Goal: Information Seeking & Learning: Check status

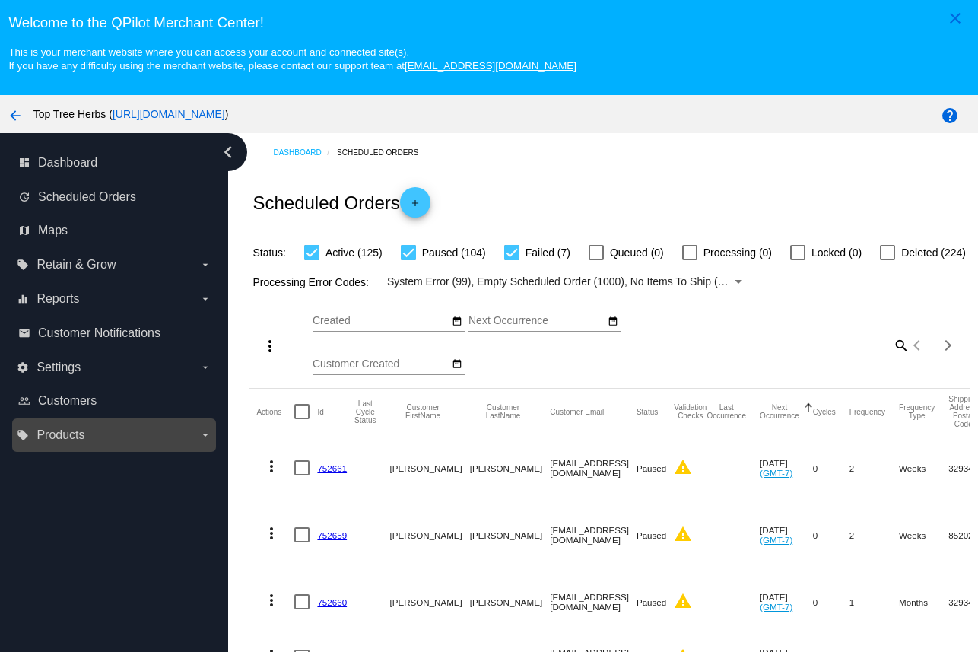
click at [119, 436] on label "local_offer Products arrow_drop_down" at bounding box center [114, 435] width 194 height 24
click at [0, 0] on input "local_offer Products arrow_drop_down" at bounding box center [0, 0] width 0 height 0
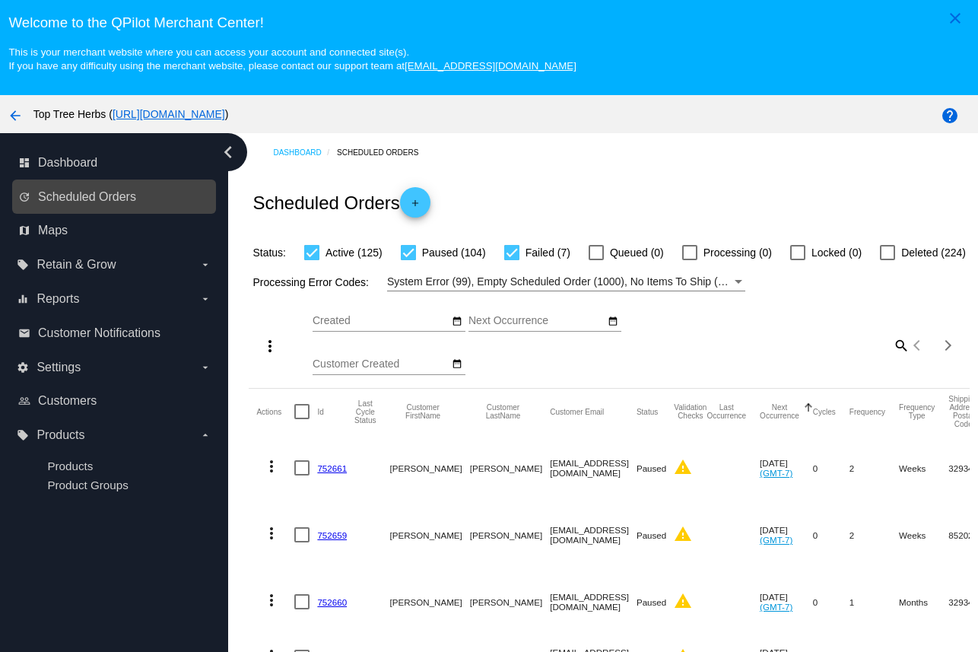
click at [138, 186] on link "update Scheduled Orders" at bounding box center [114, 197] width 193 height 24
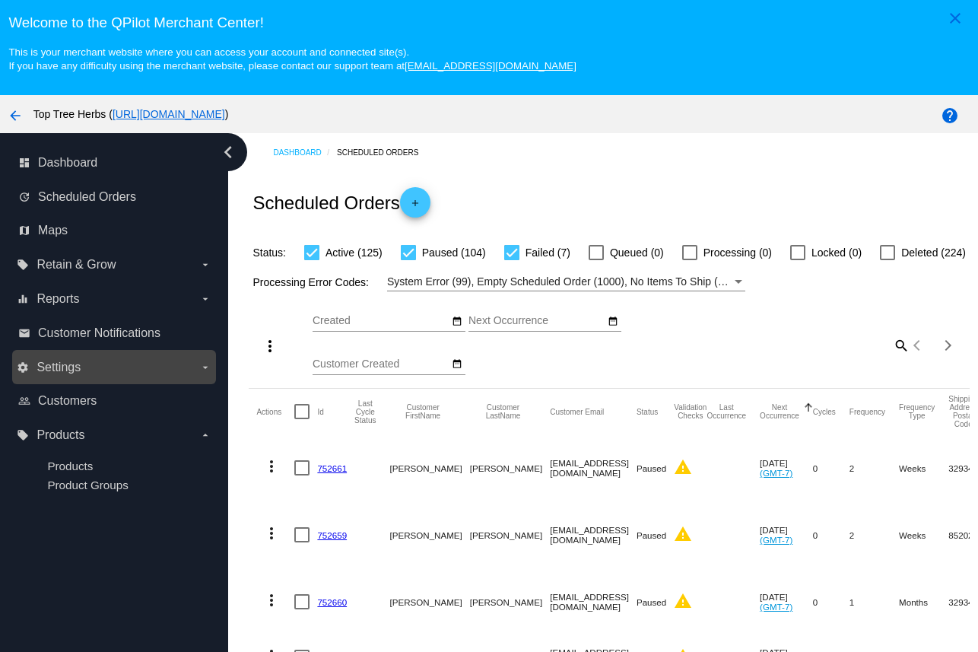
click at [92, 373] on label "settings Settings arrow_drop_down" at bounding box center [114, 367] width 194 height 24
click at [0, 0] on input "settings Settings arrow_drop_down" at bounding box center [0, 0] width 0 height 0
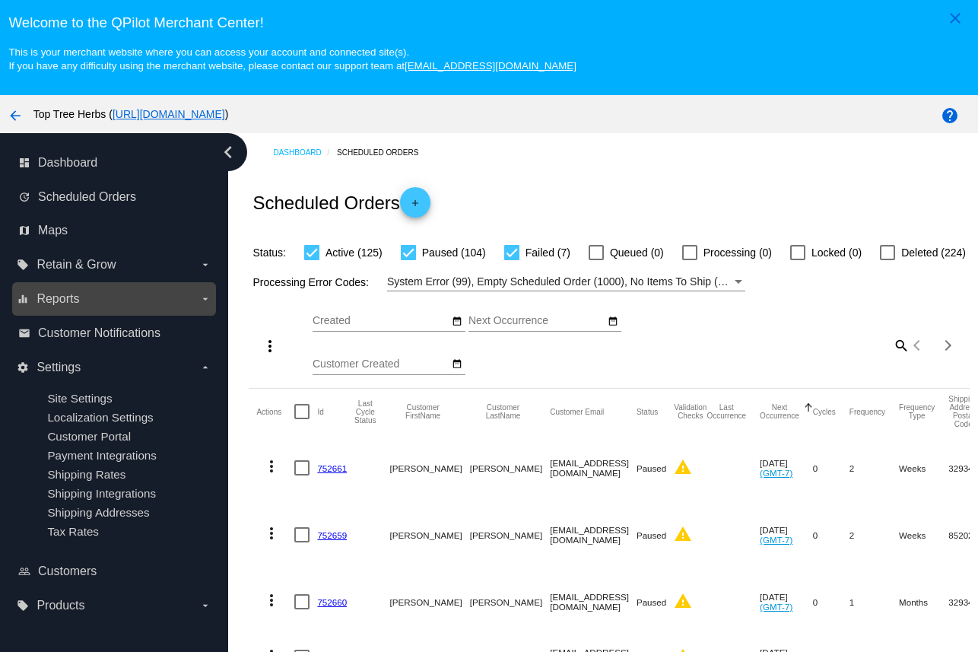
click at [99, 291] on label "equalizer Reports arrow_drop_down" at bounding box center [114, 299] width 194 height 24
click at [0, 0] on input "equalizer Reports arrow_drop_down" at bounding box center [0, 0] width 0 height 0
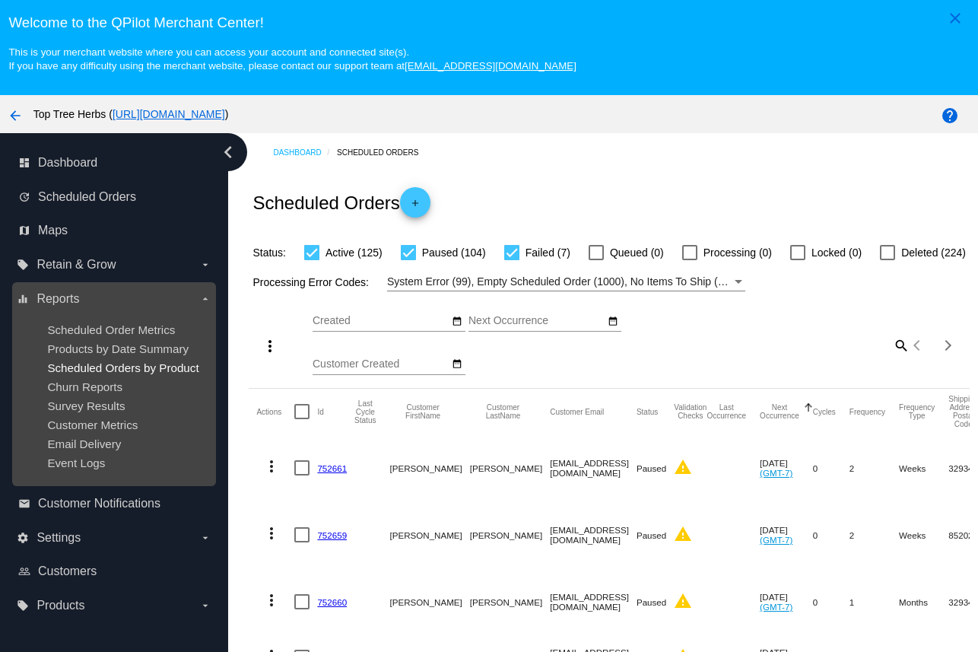
click at [91, 365] on span "Scheduled Orders by Product" at bounding box center [122, 367] width 151 height 13
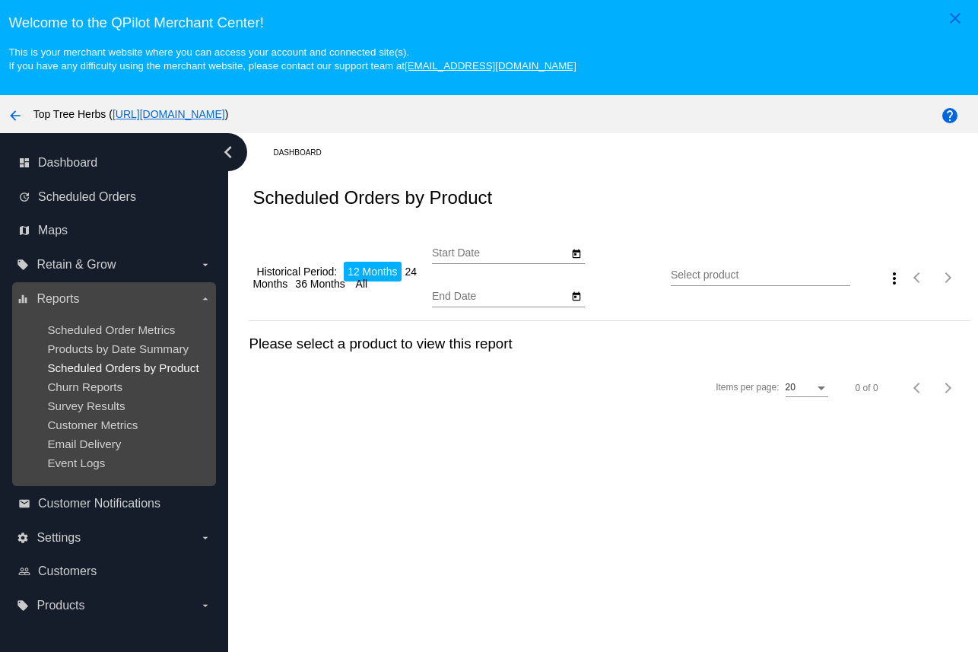
type input "[DATE]"
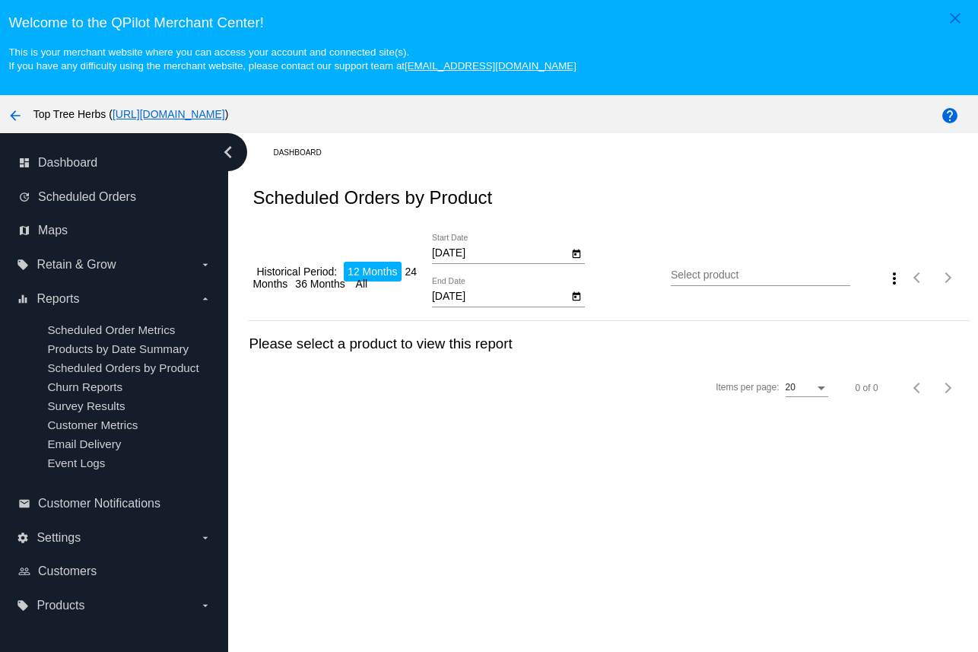
click at [480, 298] on input "[DATE]" at bounding box center [500, 297] width 137 height 12
click at [482, 303] on input "[DATE]" at bounding box center [500, 297] width 137 height 12
click at [572, 304] on icon "Open calendar" at bounding box center [576, 297] width 11 height 18
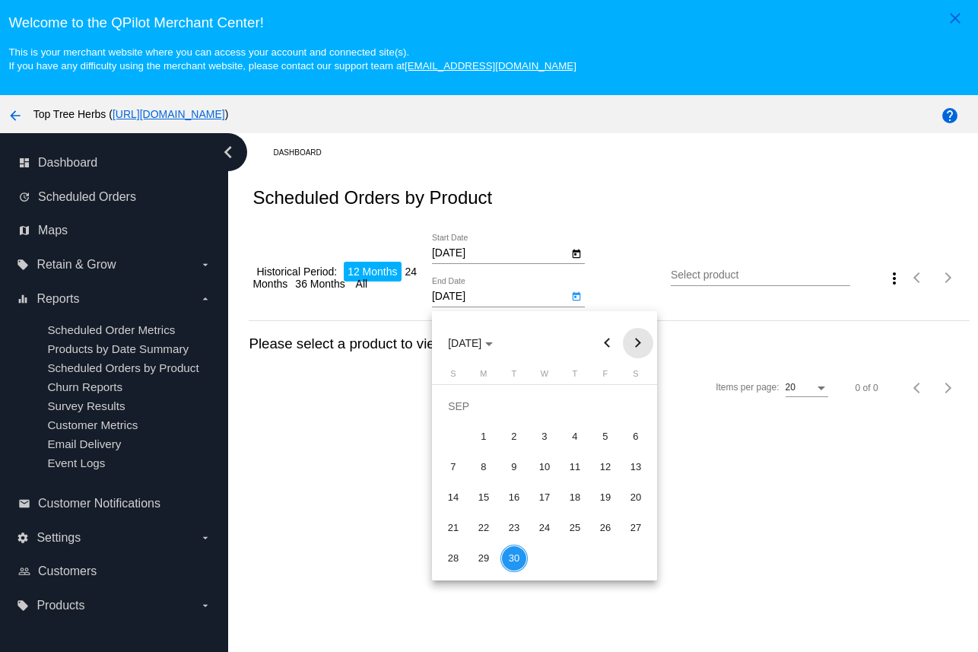
click at [639, 339] on button "Next month" at bounding box center [638, 343] width 30 height 30
click at [576, 407] on div "1" at bounding box center [574, 406] width 27 height 27
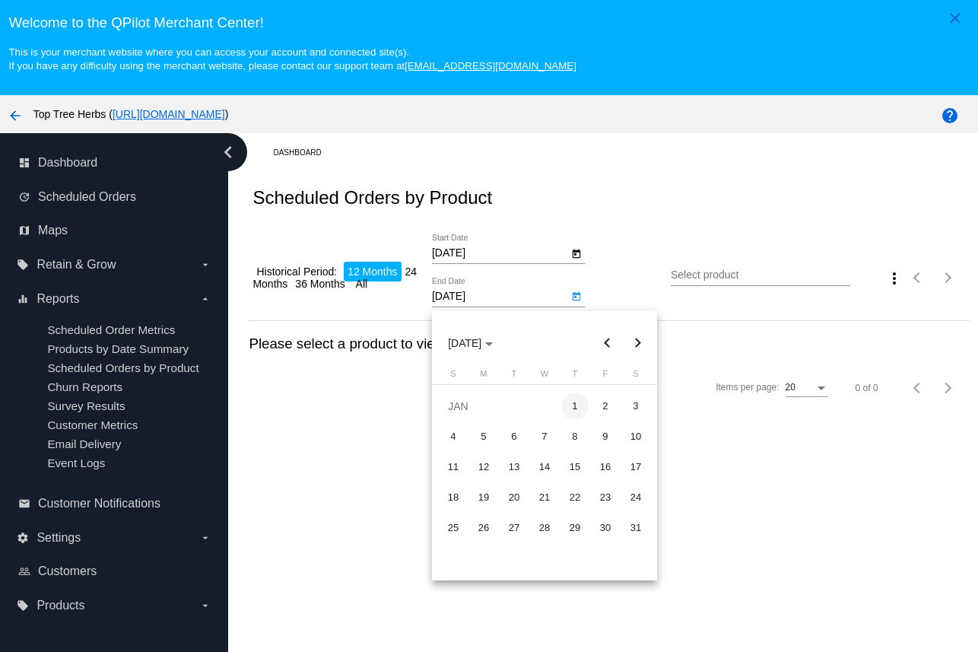
type input "[DATE]"
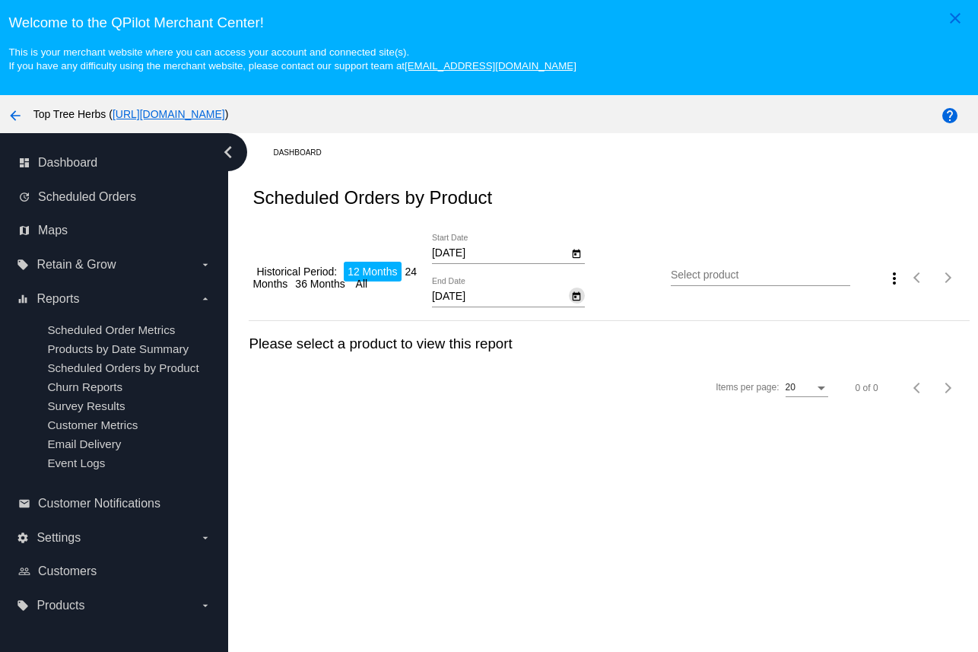
click at [724, 282] on input "Select product" at bounding box center [761, 275] width 180 height 12
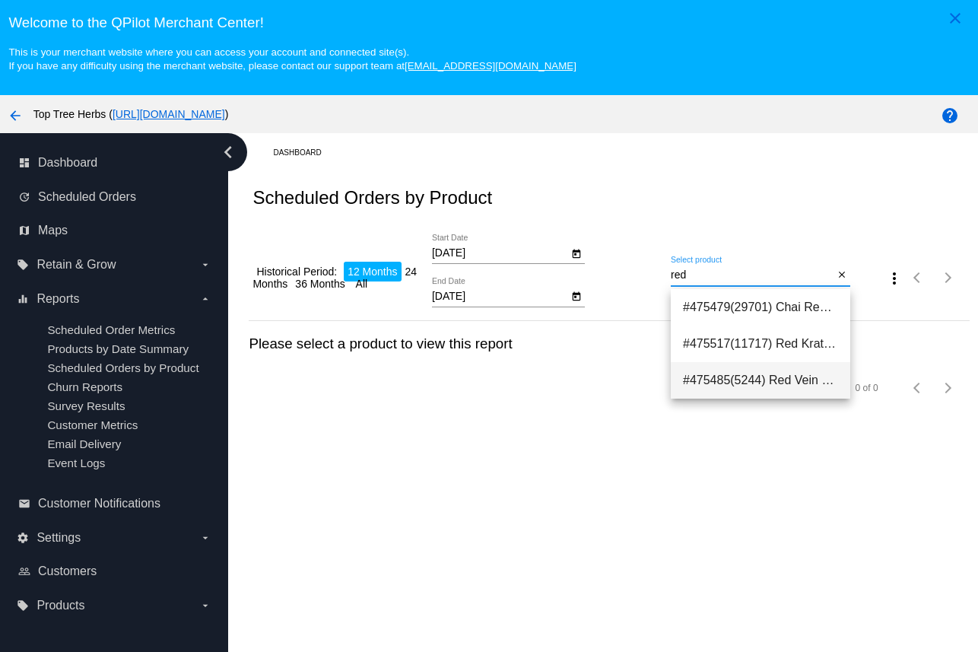
click at [752, 371] on span "#475485(5244) Red Vein Kratom Tea Bags 14.25" at bounding box center [760, 380] width 155 height 37
type input "Red Vein Kratom Tea Bags"
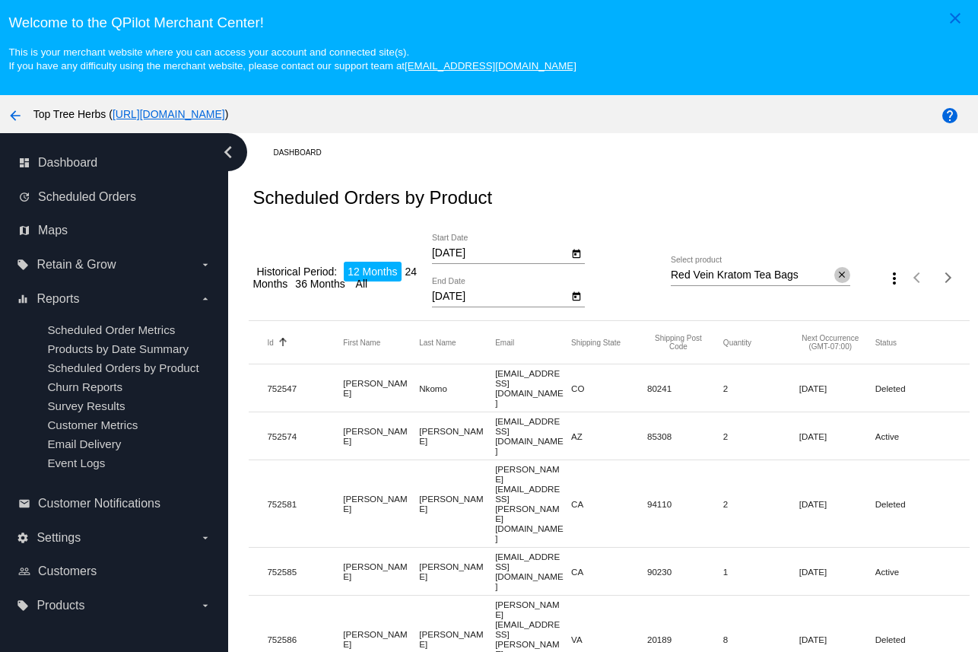
click at [838, 272] on span "close" at bounding box center [842, 275] width 11 height 12
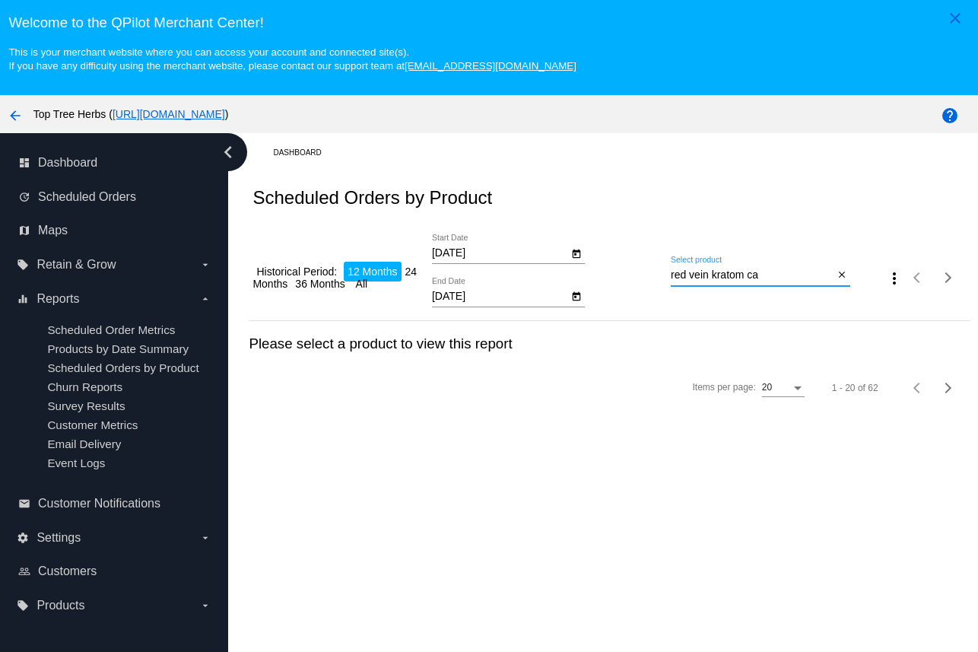
click at [733, 278] on input "red vein kratom ca" at bounding box center [753, 275] width 164 height 12
click at [735, 280] on input "red vein ca" at bounding box center [753, 275] width 164 height 12
click at [735, 280] on input "red vein cap" at bounding box center [753, 275] width 164 height 12
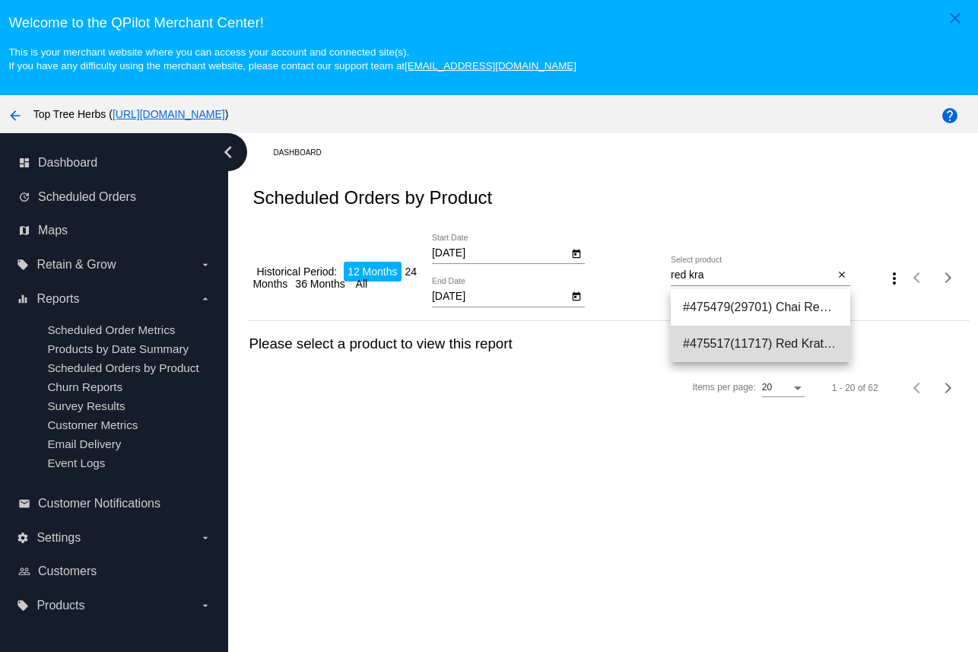
click at [713, 343] on span "#475517(11717) Red Kratom Capsules 9.56" at bounding box center [760, 344] width 155 height 37
type input "Red Kratom Capsules"
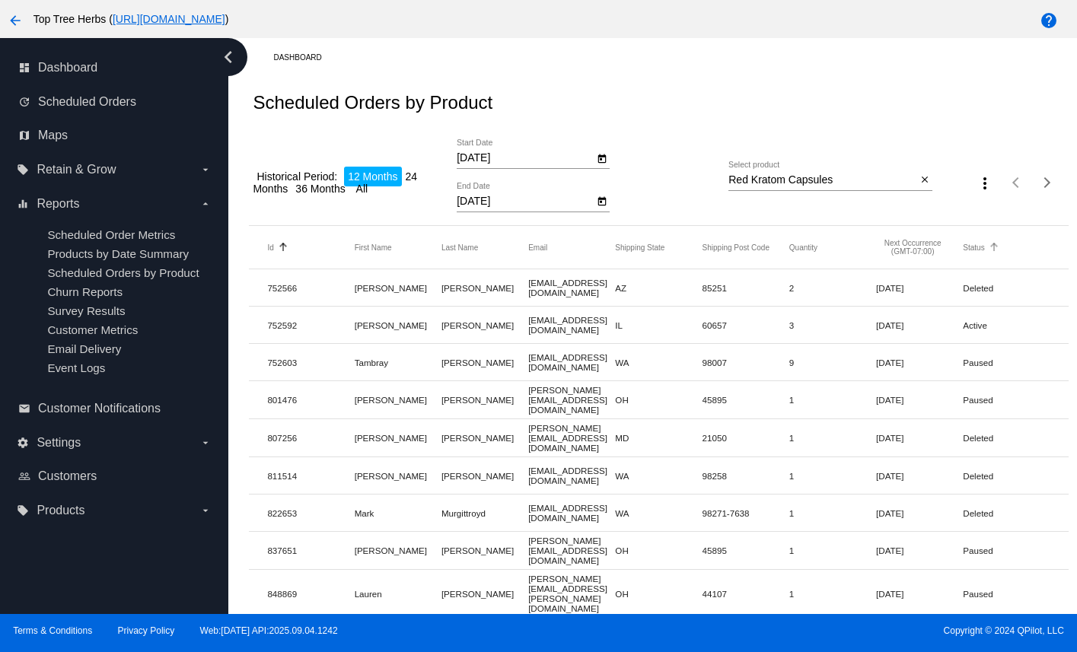
click at [977, 252] on button "Status" at bounding box center [972, 247] width 21 height 9
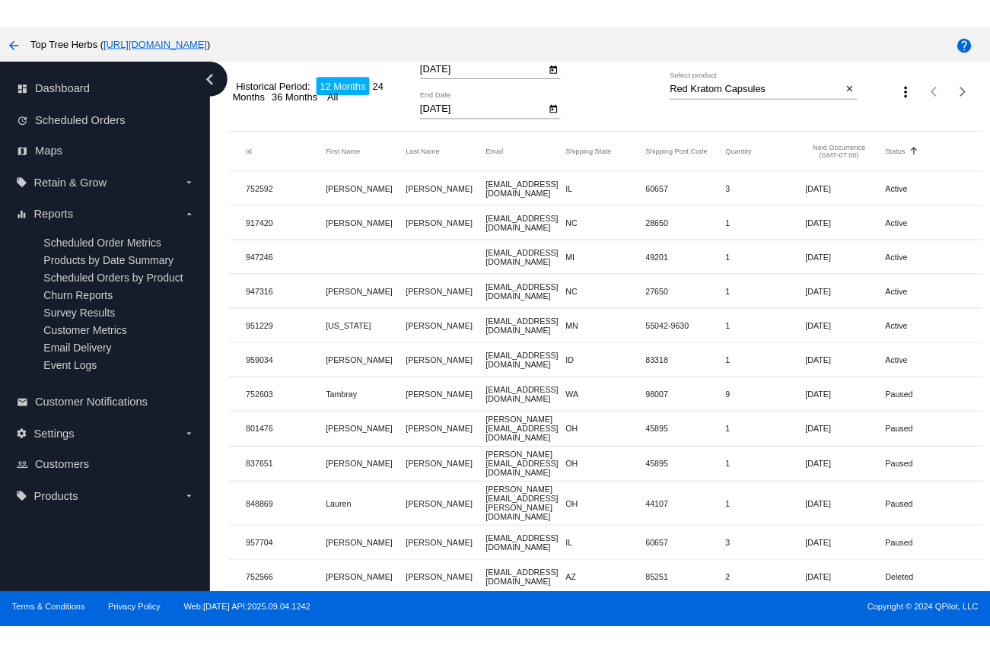
scroll to position [120, 0]
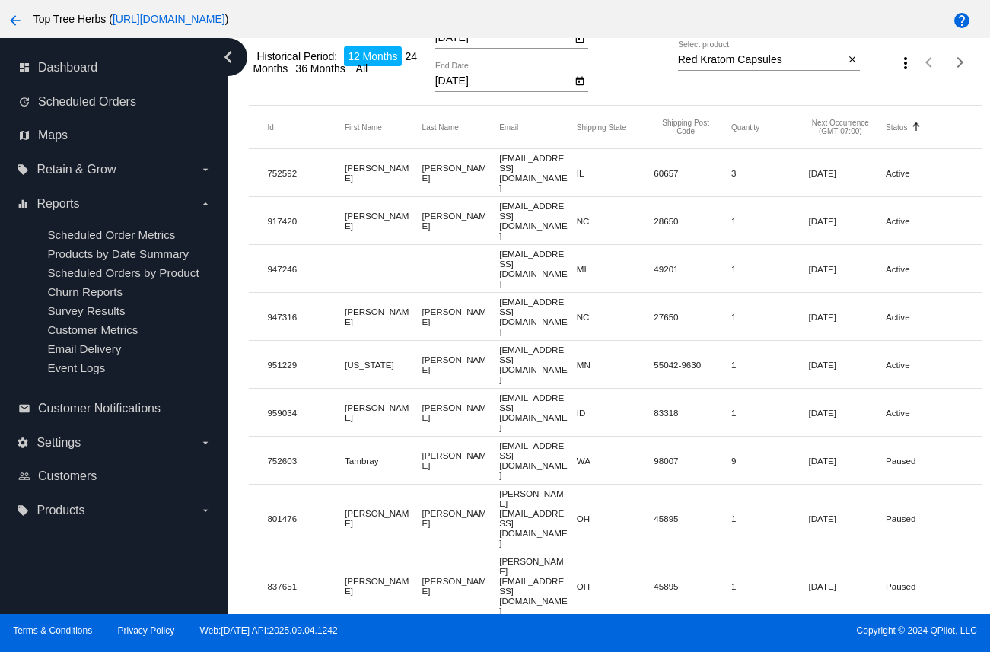
click at [673, 178] on mat-row "752592 [PERSON_NAME] [EMAIL_ADDRESS][DOMAIN_NAME] IL 60657 3 [DATE] Active" at bounding box center [615, 173] width 732 height 48
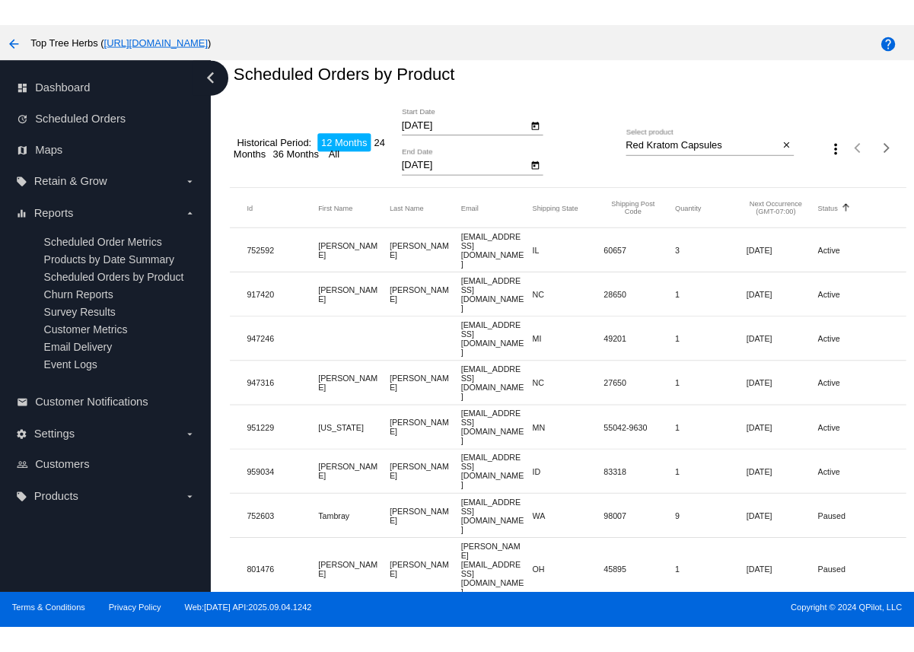
scroll to position [0, 0]
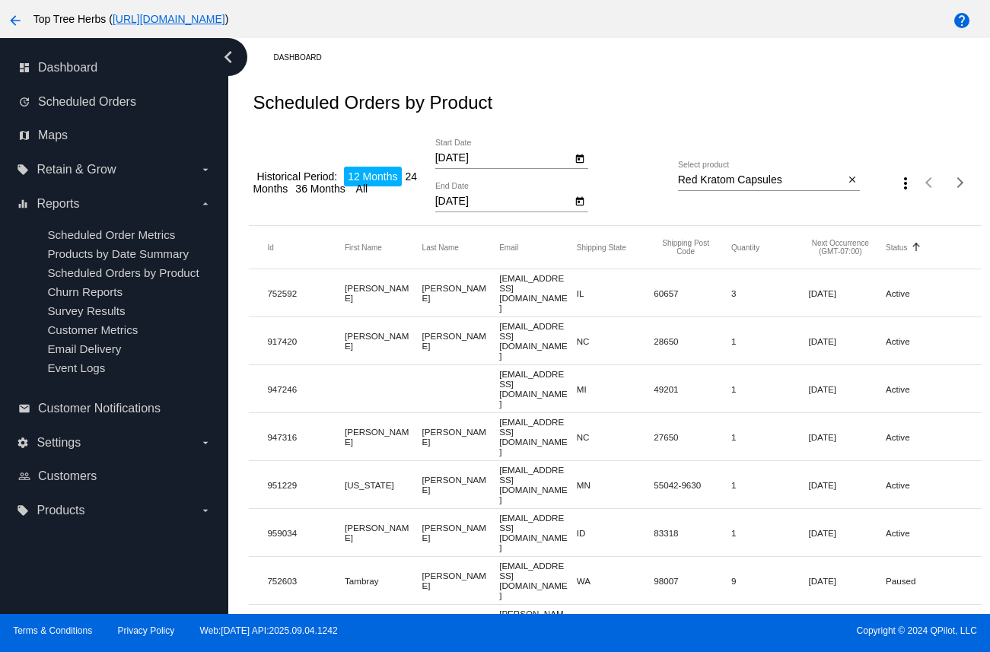
click at [515, 285] on mat-cell "[EMAIL_ADDRESS][DOMAIN_NAME]" at bounding box center [538, 292] width 78 height 47
drag, startPoint x: 512, startPoint y: 291, endPoint x: 499, endPoint y: 286, distance: 13.7
click at [499, 286] on mat-cell "[EMAIL_ADDRESS][DOMAIN_NAME]" at bounding box center [538, 292] width 78 height 47
copy mat-cell "[EMAIL_ADDRESS][DOMAIN_NAME]"
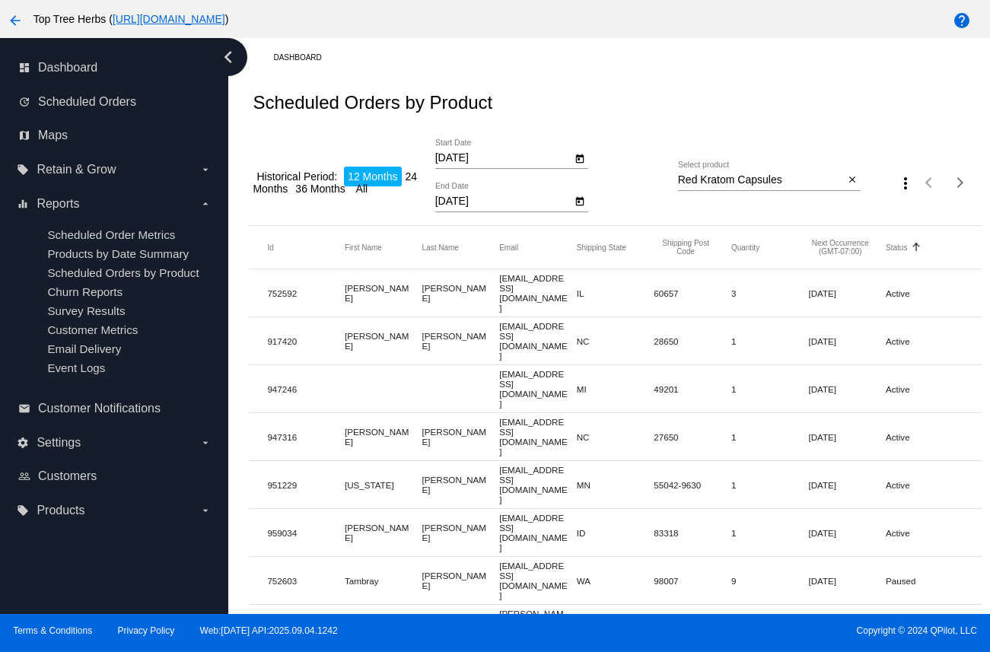
click at [514, 325] on mat-cell "[EMAIL_ADDRESS][DOMAIN_NAME]" at bounding box center [538, 340] width 78 height 47
copy mat-cell "[EMAIL_ADDRESS][DOMAIN_NAME]"
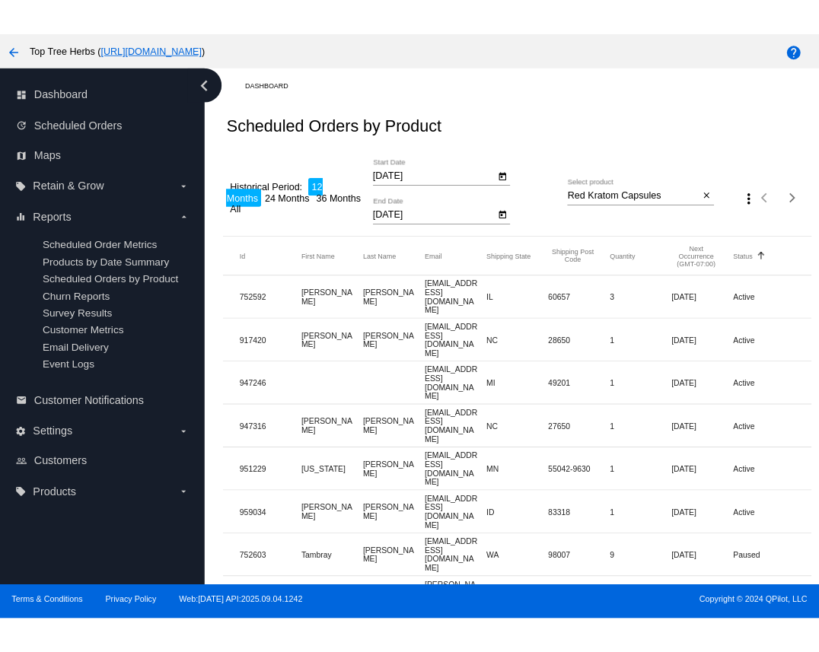
scroll to position [97, 0]
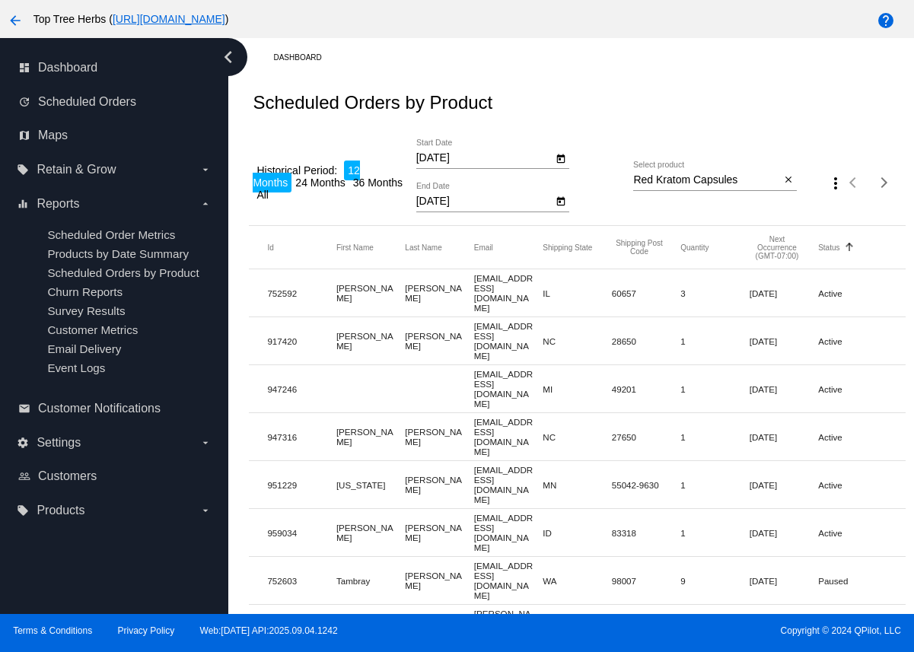
click at [491, 299] on mat-cell "[EMAIL_ADDRESS][DOMAIN_NAME]" at bounding box center [508, 292] width 68 height 47
click at [491, 289] on mat-cell "[EMAIL_ADDRESS][DOMAIN_NAME]" at bounding box center [508, 292] width 68 height 47
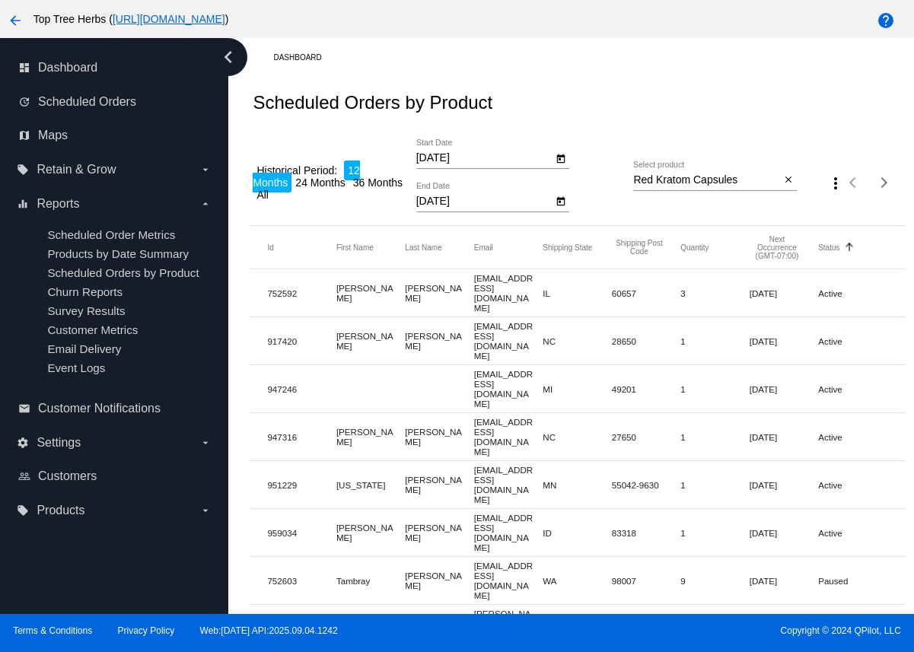
copy mat-cell "[EMAIL_ADDRESS][DOMAIN_NAME]"
click at [282, 285] on mat-cell "752592" at bounding box center [301, 293] width 68 height 17
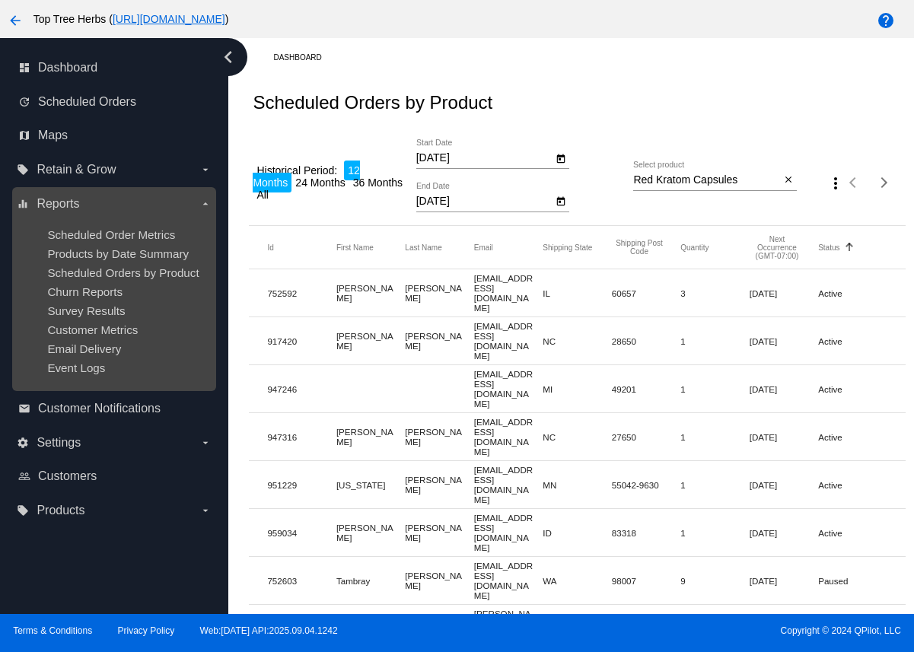
copy mat-cell "752592"
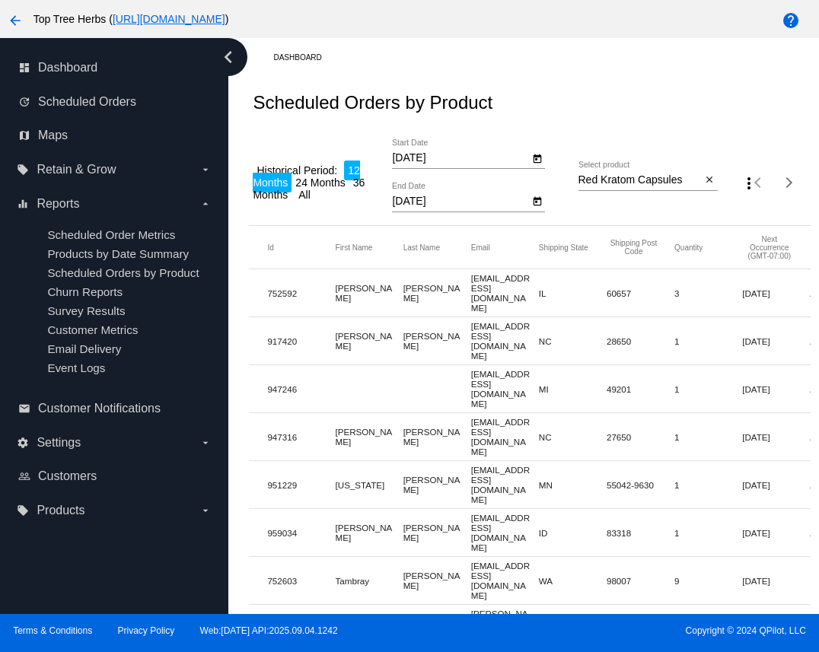
click at [275, 380] on mat-cell "947246" at bounding box center [301, 388] width 68 height 17
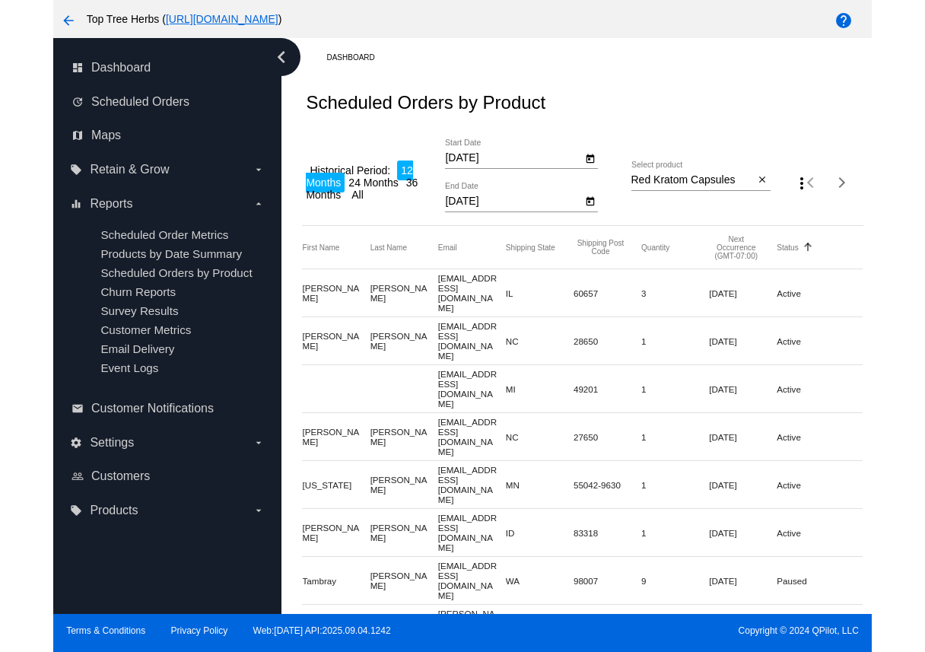
scroll to position [0, 0]
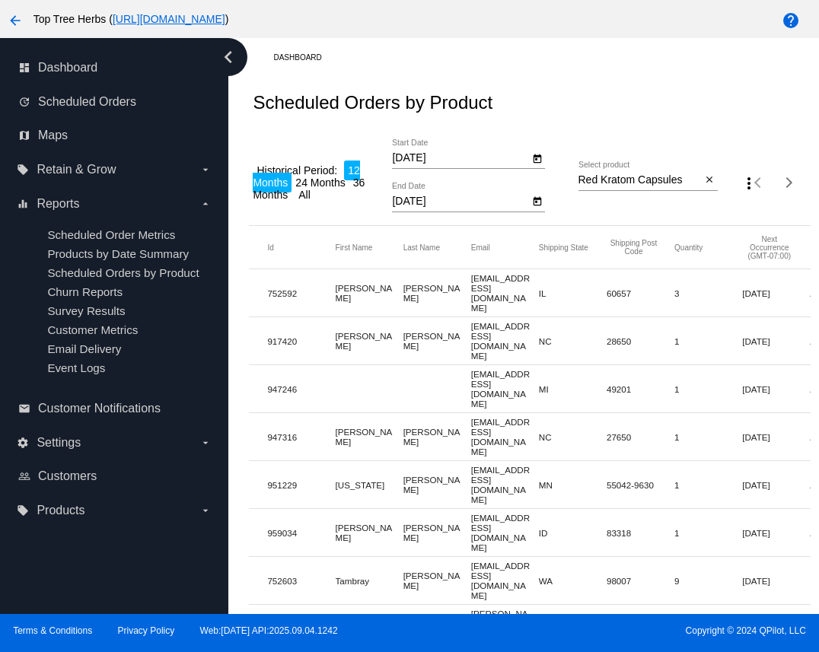
click at [485, 365] on mat-cell "[EMAIL_ADDRESS][DOMAIN_NAME]" at bounding box center [505, 388] width 68 height 47
copy mat-cell "[EMAIL_ADDRESS][DOMAIN_NAME]"
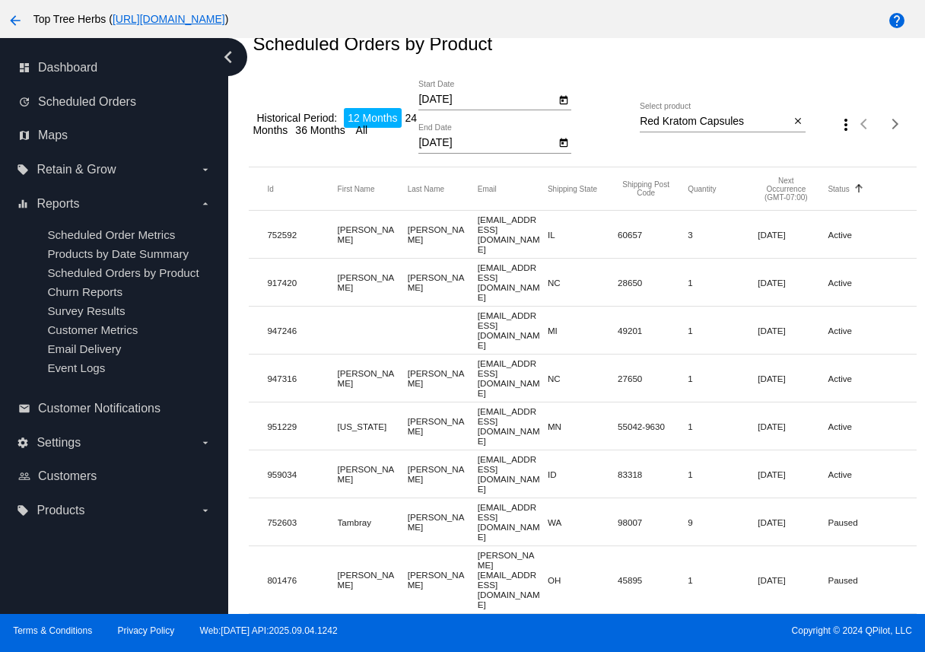
scroll to position [65, 0]
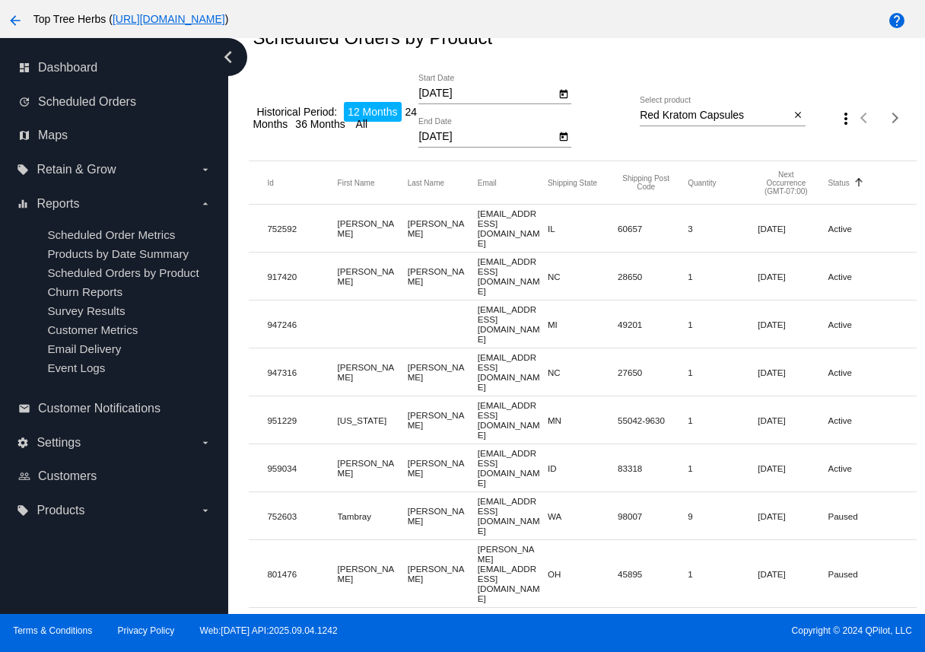
click at [514, 348] on mat-cell "[EMAIL_ADDRESS][DOMAIN_NAME]" at bounding box center [513, 371] width 70 height 47
copy mat-cell "[EMAIL_ADDRESS][DOMAIN_NAME]"
click at [488, 396] on mat-cell "[EMAIL_ADDRESS][DOMAIN_NAME]" at bounding box center [513, 419] width 70 height 47
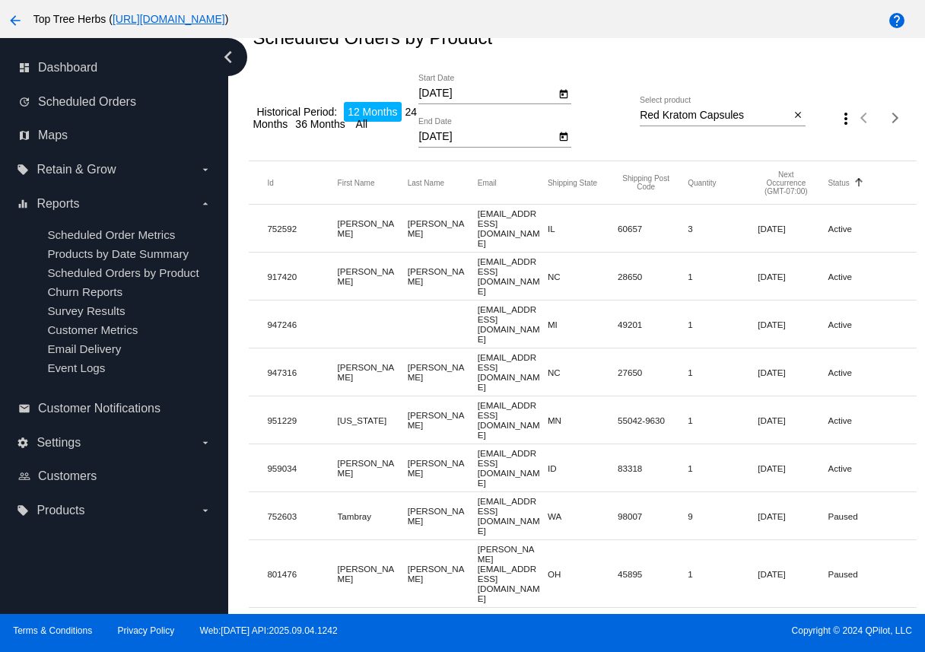
click at [488, 396] on mat-cell "[EMAIL_ADDRESS][DOMAIN_NAME]" at bounding box center [513, 419] width 70 height 47
copy mat-cell "[EMAIL_ADDRESS][DOMAIN_NAME]"
click at [485, 444] on mat-cell "[EMAIL_ADDRESS][DOMAIN_NAME]" at bounding box center [513, 467] width 70 height 47
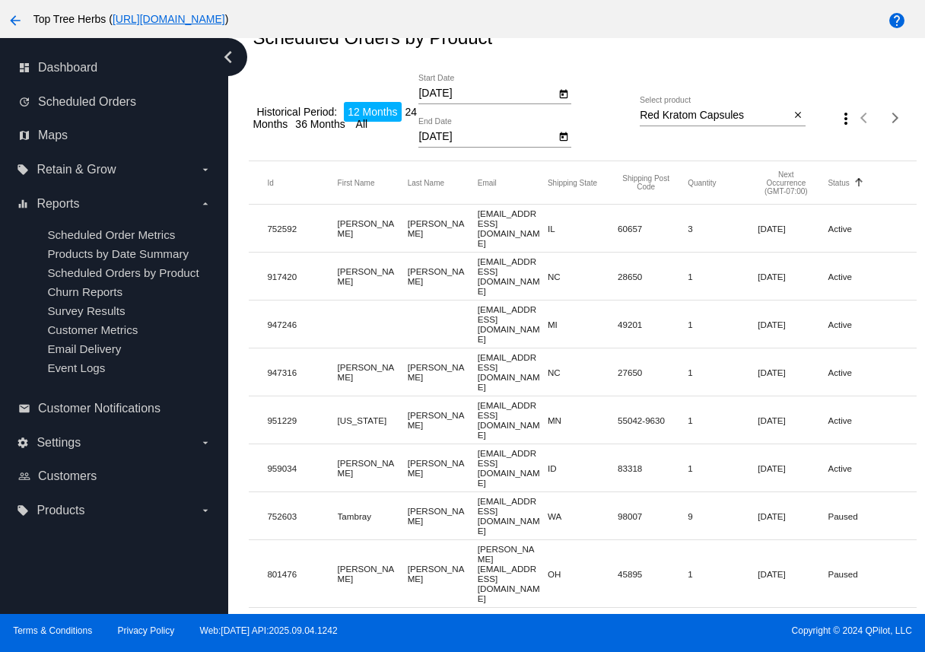
click at [485, 444] on mat-cell "[EMAIL_ADDRESS][DOMAIN_NAME]" at bounding box center [513, 467] width 70 height 47
copy mat-cell "[EMAIL_ADDRESS][DOMAIN_NAME]"
click at [282, 460] on mat-cell "959034" at bounding box center [302, 468] width 70 height 17
copy mat-cell "959034"
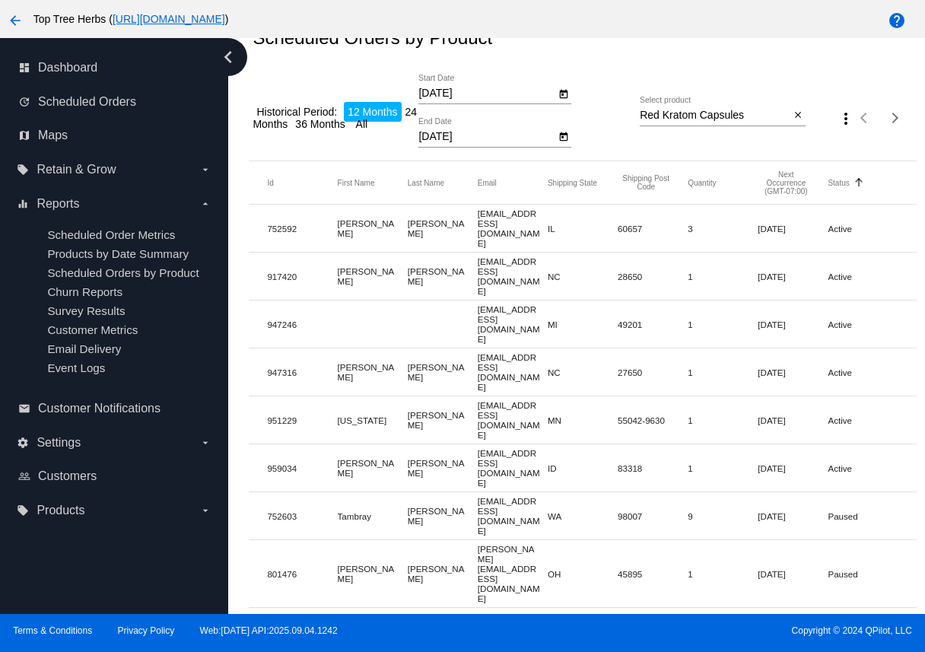
click at [482, 492] on mat-cell "[EMAIL_ADDRESS][DOMAIN_NAME]" at bounding box center [513, 515] width 70 height 47
copy mat-cell "[EMAIL_ADDRESS][DOMAIN_NAME]"
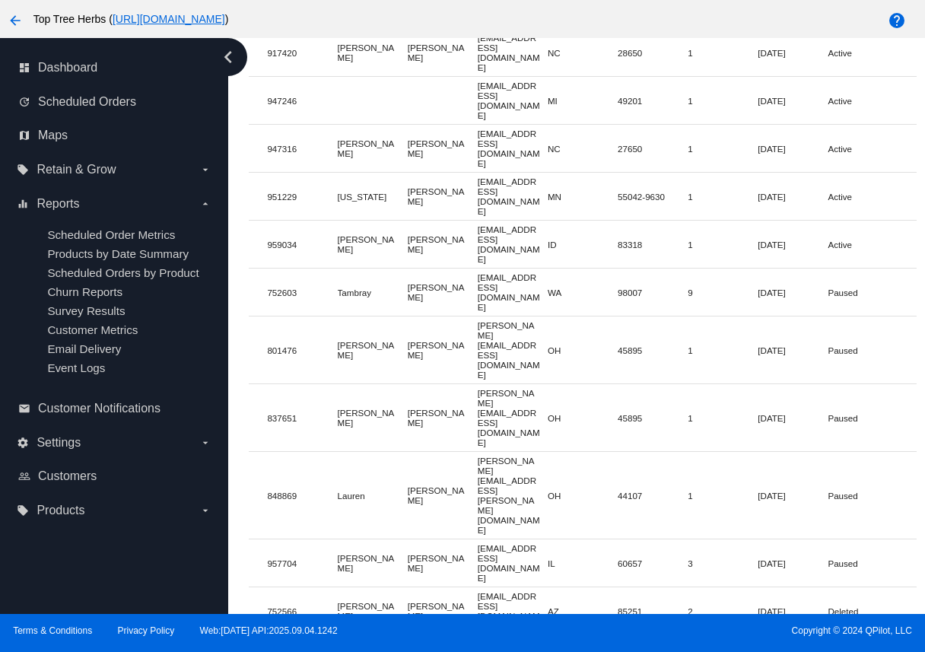
scroll to position [286, 0]
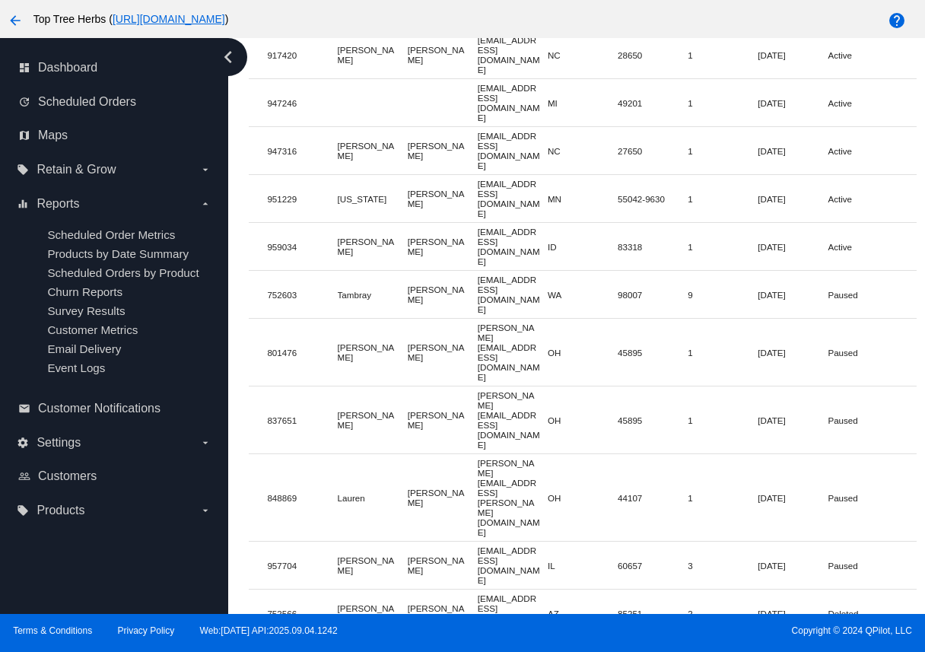
click at [282, 344] on mat-cell "801476" at bounding box center [302, 352] width 70 height 17
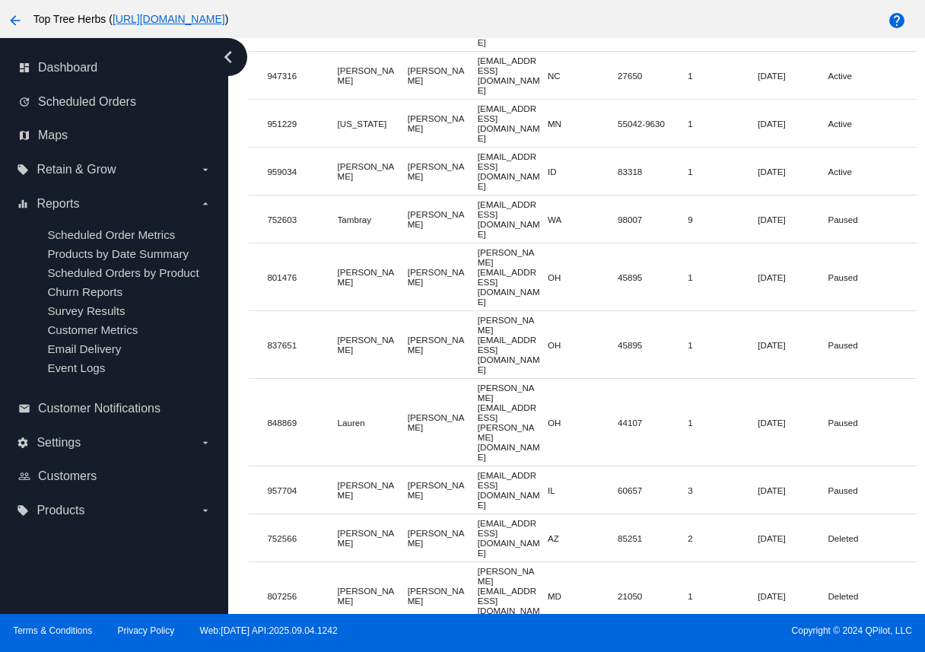
scroll to position [364, 0]
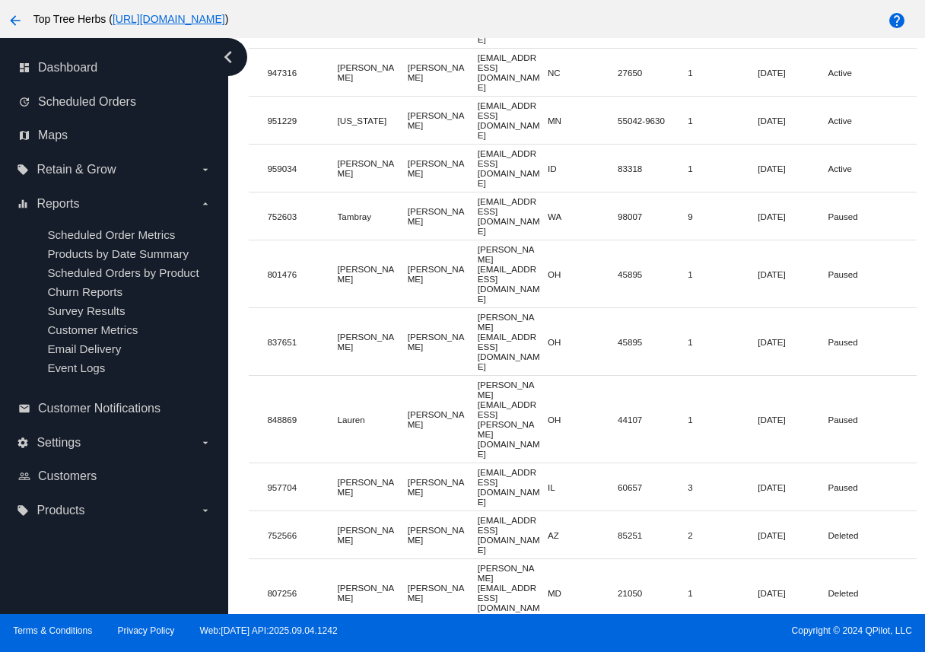
click at [283, 333] on mat-cell "837651" at bounding box center [302, 341] width 70 height 17
click at [287, 411] on mat-cell "848869" at bounding box center [302, 419] width 70 height 17
click at [293, 479] on mat-cell "957704" at bounding box center [302, 487] width 70 height 17
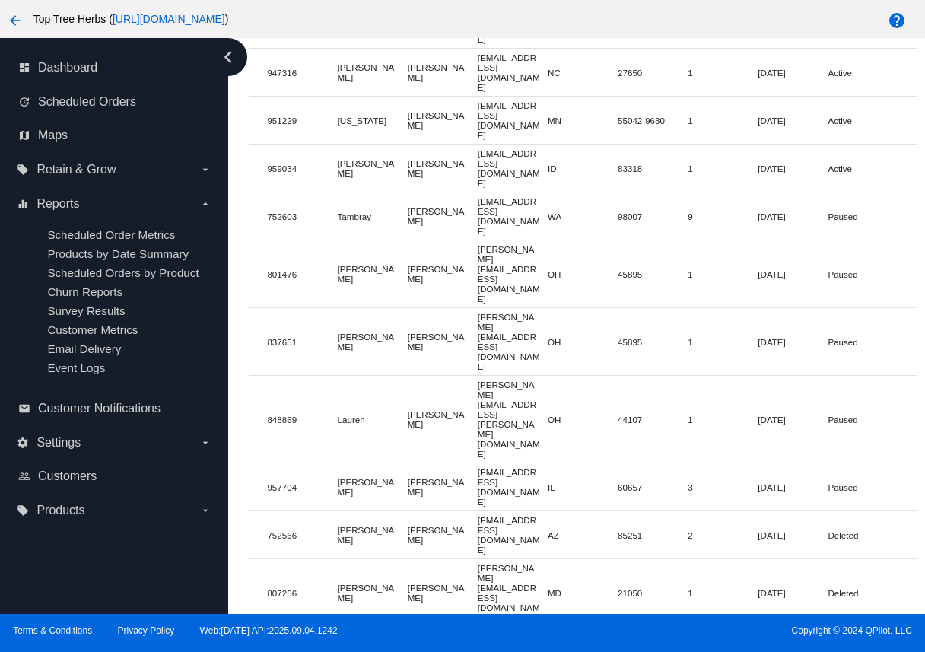
click at [293, 479] on mat-cell "957704" at bounding box center [302, 487] width 70 height 17
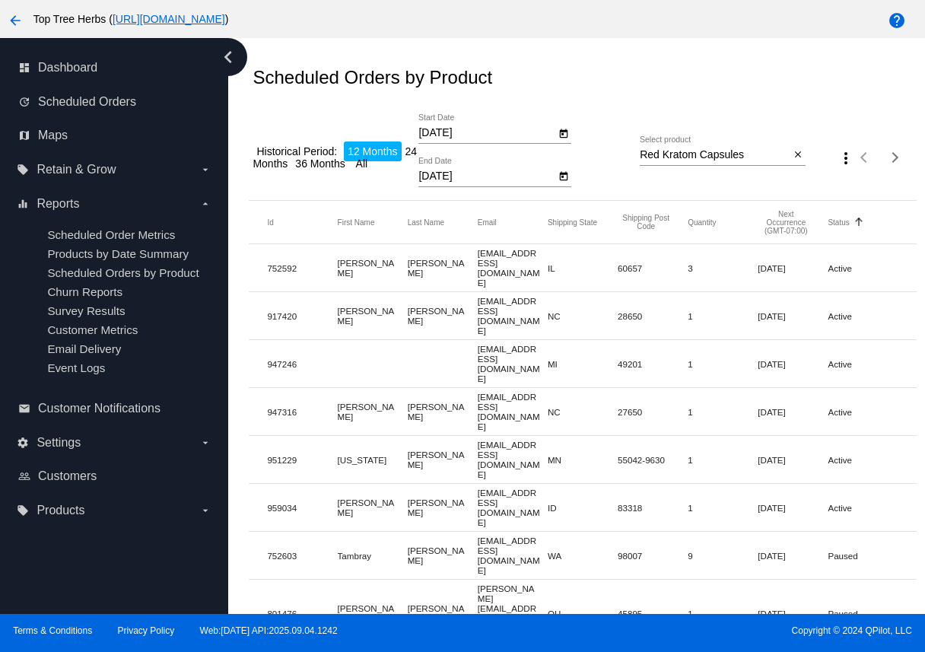
scroll to position [0, 0]
